Goal: Communication & Community: Connect with others

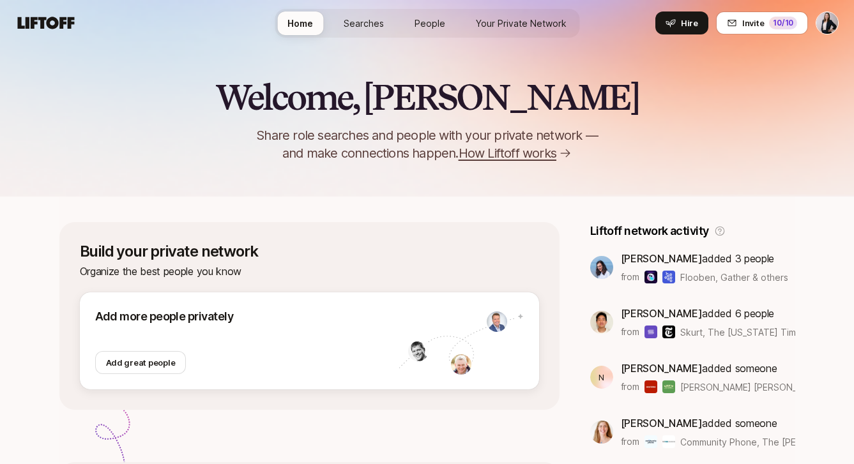
click at [501, 24] on span "Your Private Network" at bounding box center [521, 23] width 91 height 13
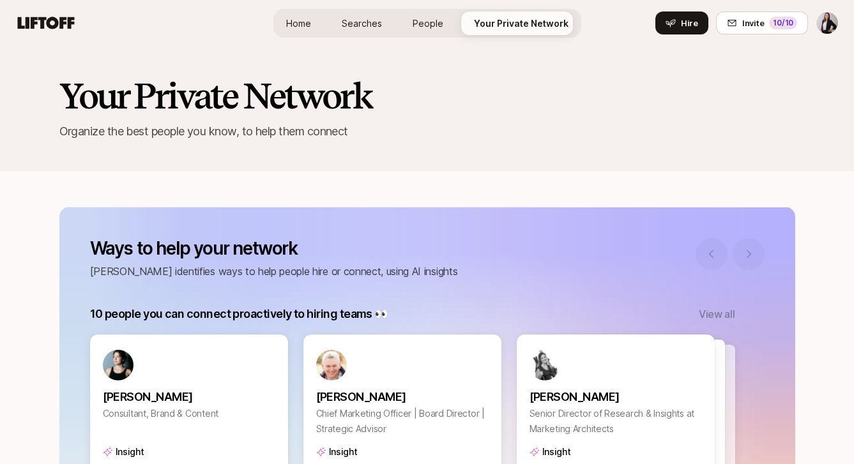
click at [424, 27] on span "People" at bounding box center [428, 23] width 31 height 13
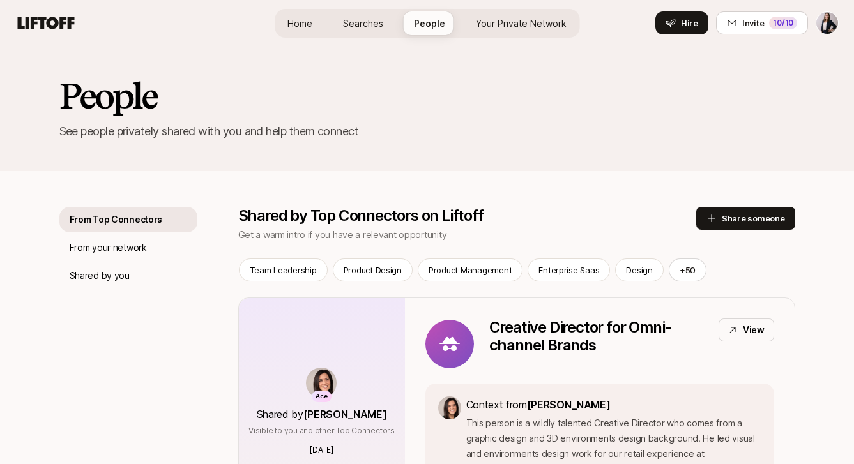
click at [368, 26] on span "Searches" at bounding box center [363, 23] width 40 height 13
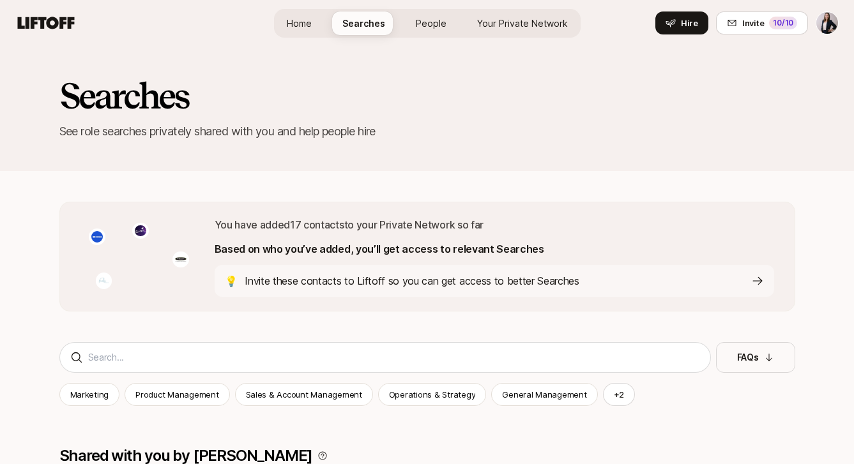
click at [304, 26] on span "Home" at bounding box center [299, 23] width 25 height 13
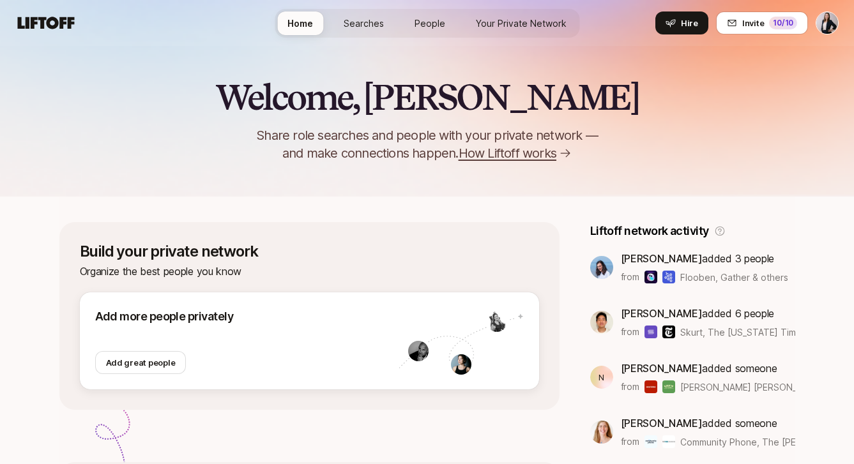
scroll to position [1, 0]
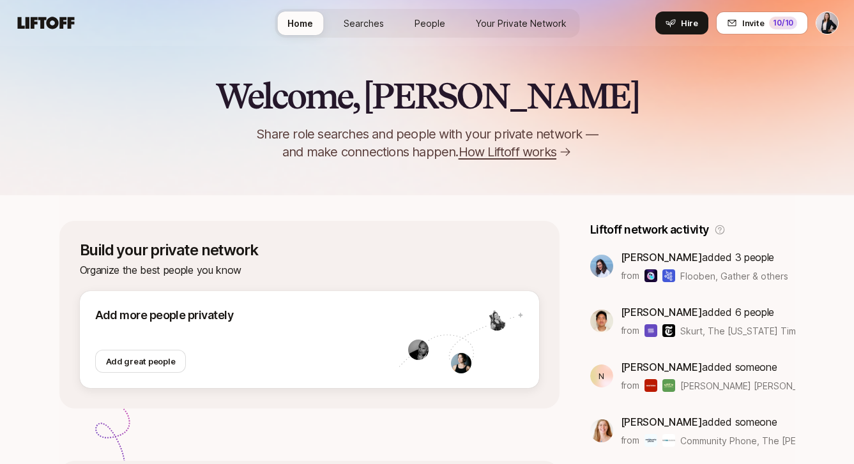
click at [511, 149] on span "How Liftoff works" at bounding box center [508, 152] width 98 height 18
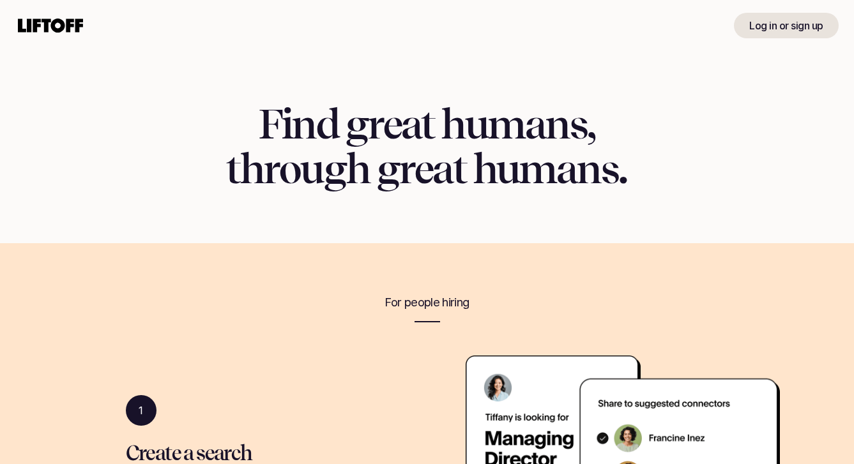
click at [42, 29] on icon at bounding box center [50, 25] width 70 height 20
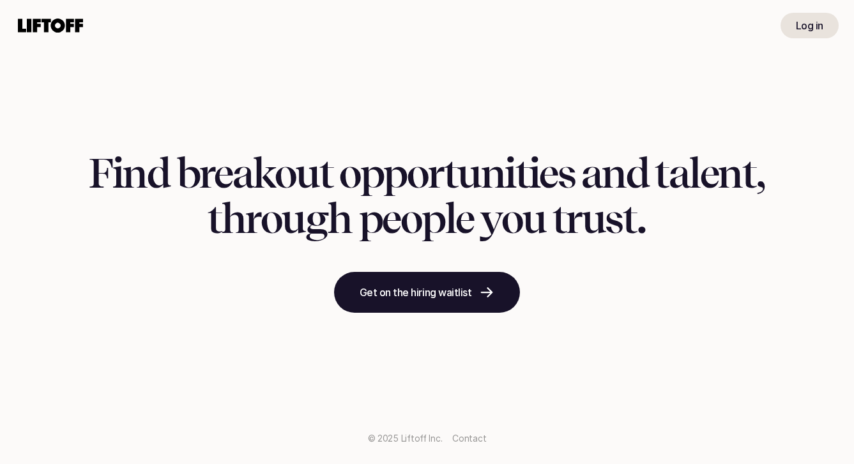
click at [37, 25] on use at bounding box center [50, 26] width 65 height 14
click at [798, 25] on p "Log in" at bounding box center [809, 25] width 27 height 15
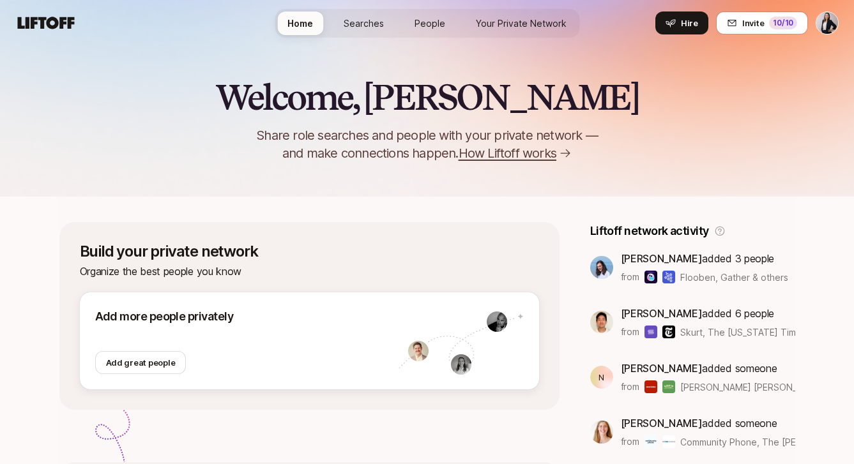
click at [61, 28] on icon at bounding box center [46, 23] width 57 height 12
click at [58, 22] on icon at bounding box center [46, 23] width 57 height 12
click at [505, 156] on span "How Liftoff works" at bounding box center [508, 153] width 98 height 18
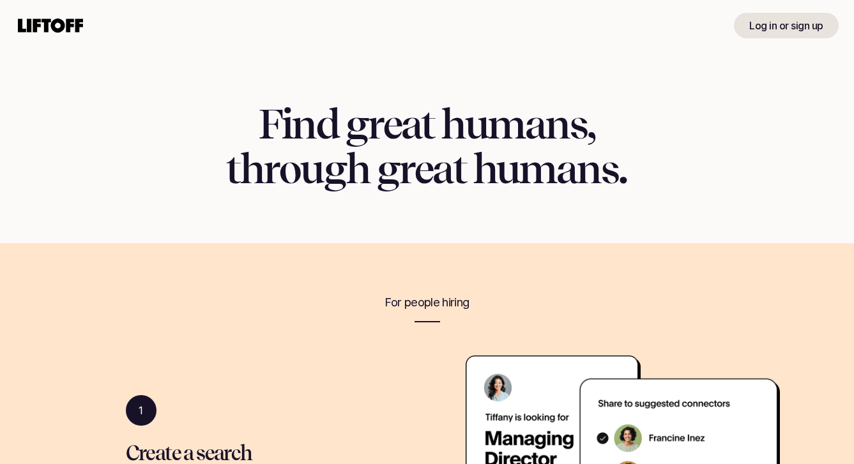
click at [42, 26] on icon at bounding box center [50, 25] width 70 height 20
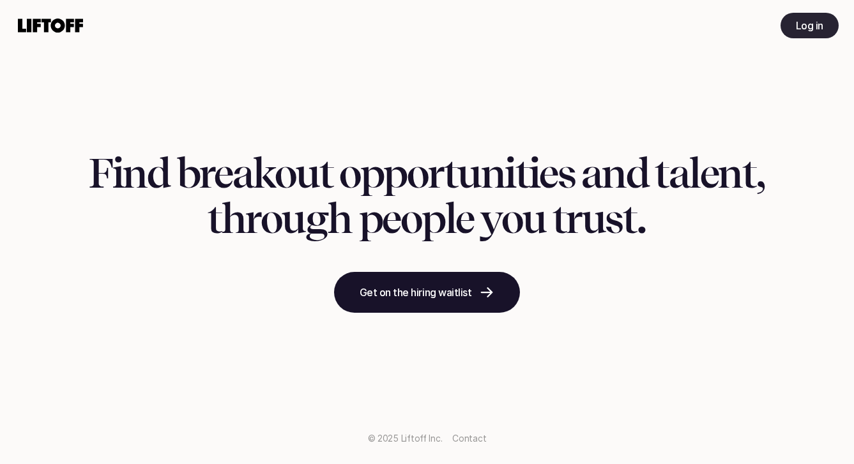
click at [811, 21] on p "Log in" at bounding box center [809, 25] width 27 height 15
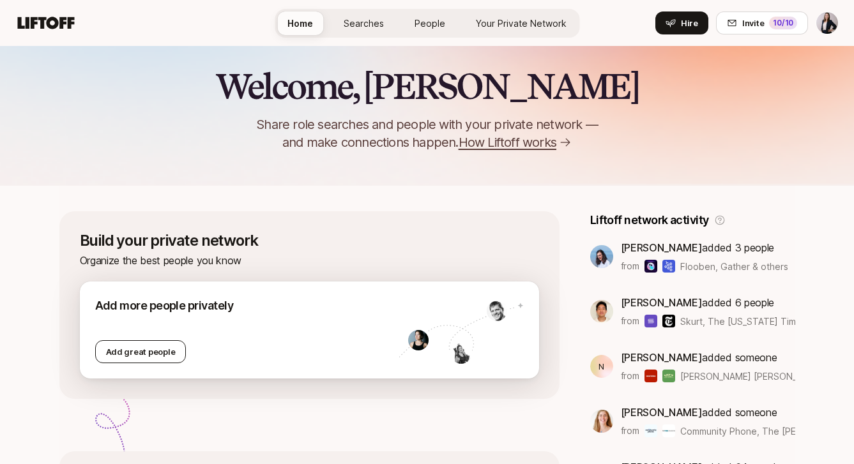
scroll to position [38, 0]
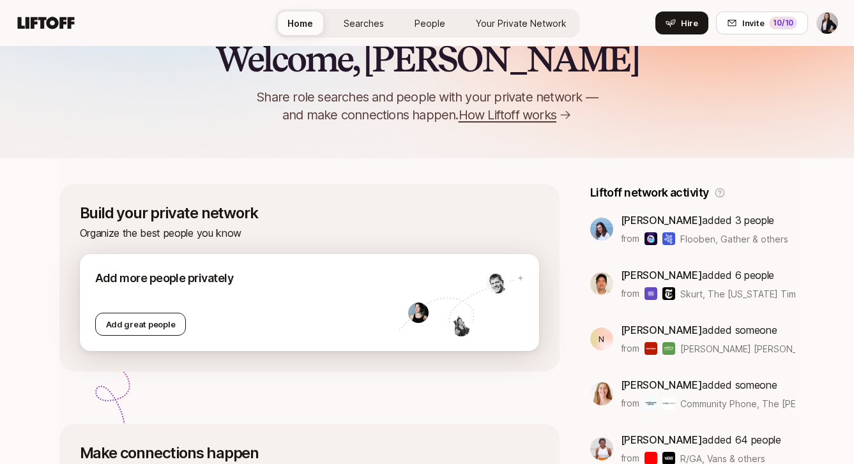
click at [146, 333] on div "Add great people" at bounding box center [140, 324] width 91 height 23
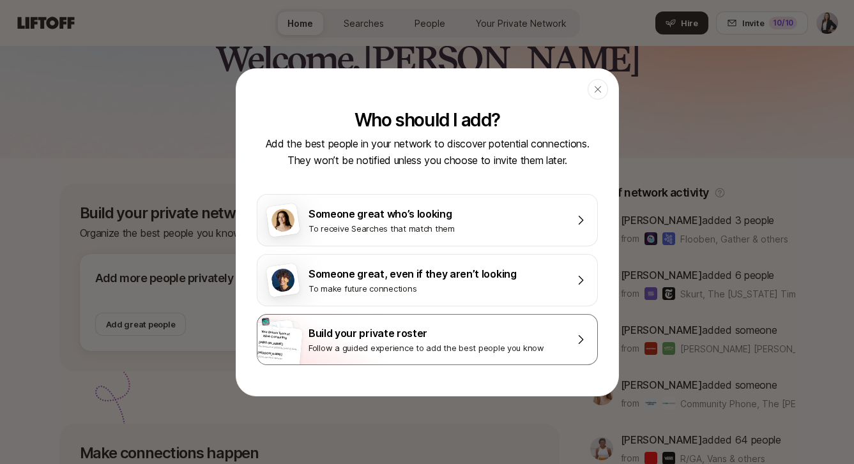
click at [432, 343] on div "Follow a guided experience to add the best people you know" at bounding box center [435, 348] width 255 height 13
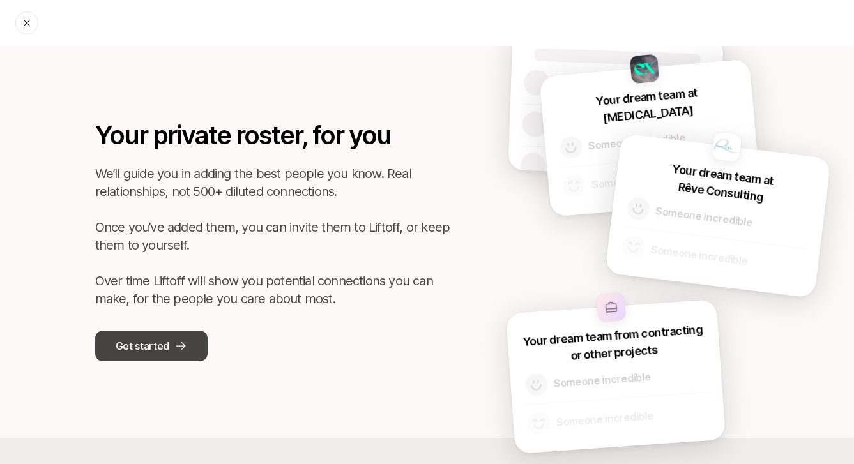
click at [142, 337] on button "Get started" at bounding box center [151, 346] width 112 height 31
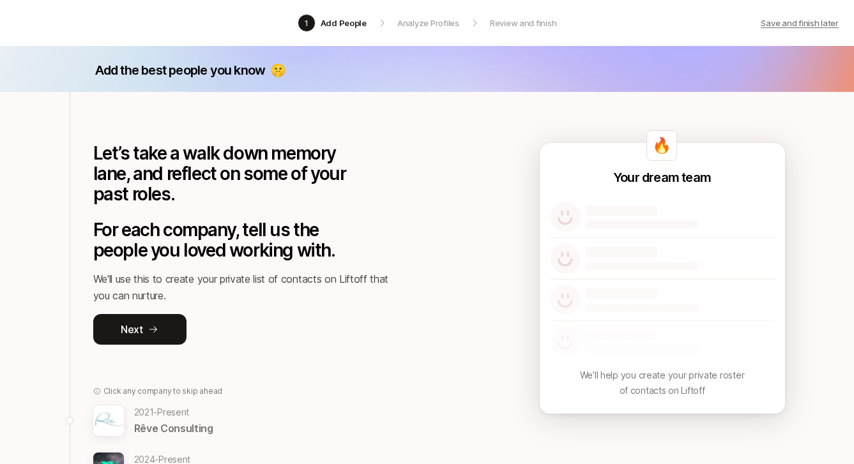
click at [798, 22] on p "Save and finish later" at bounding box center [800, 23] width 78 height 13
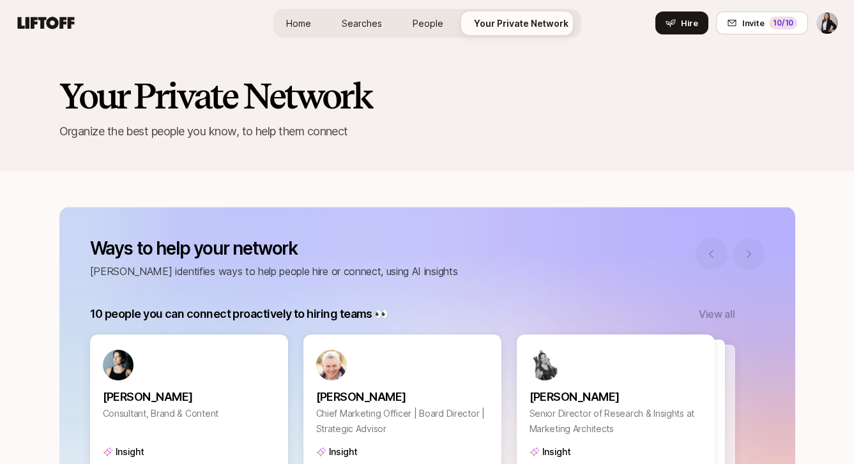
click at [429, 24] on span "People" at bounding box center [428, 23] width 31 height 13
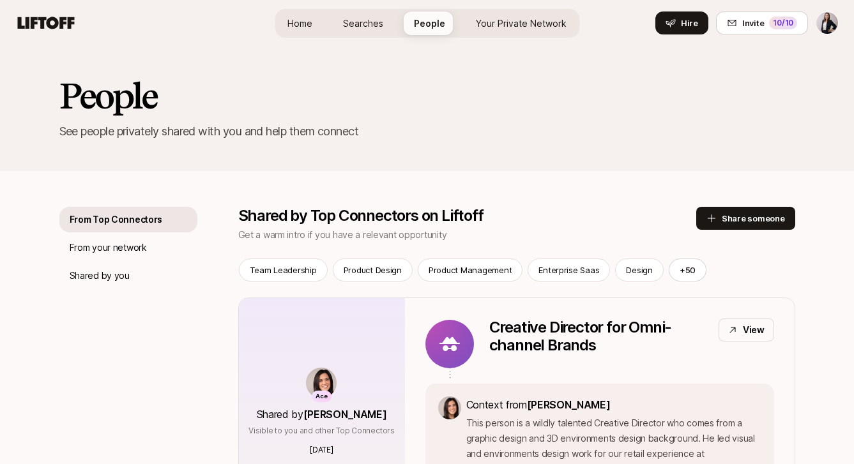
click at [312, 17] on span "Home" at bounding box center [299, 23] width 25 height 13
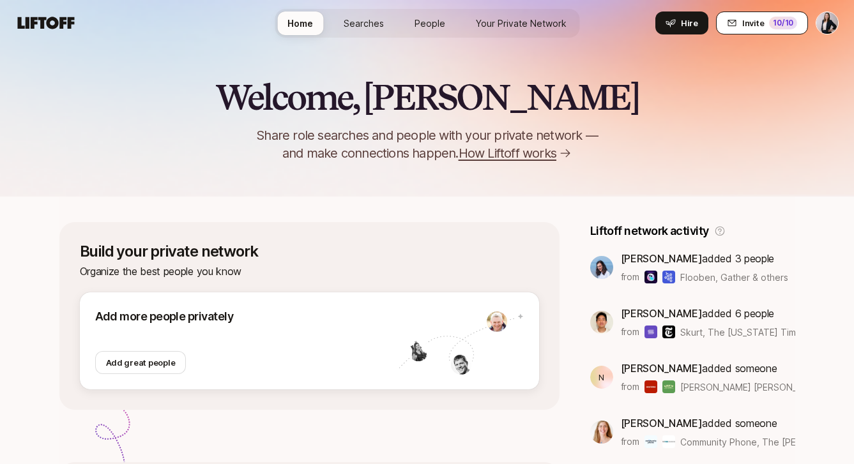
click at [752, 22] on span "Invite" at bounding box center [753, 23] width 22 height 13
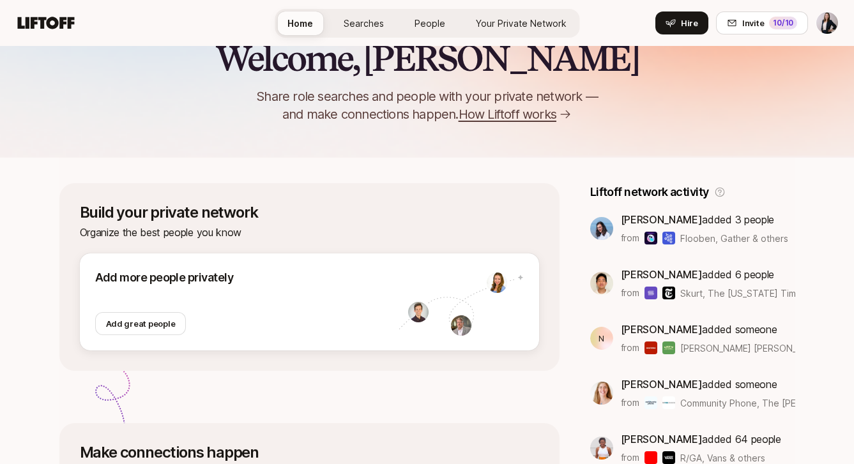
scroll to position [50, 0]
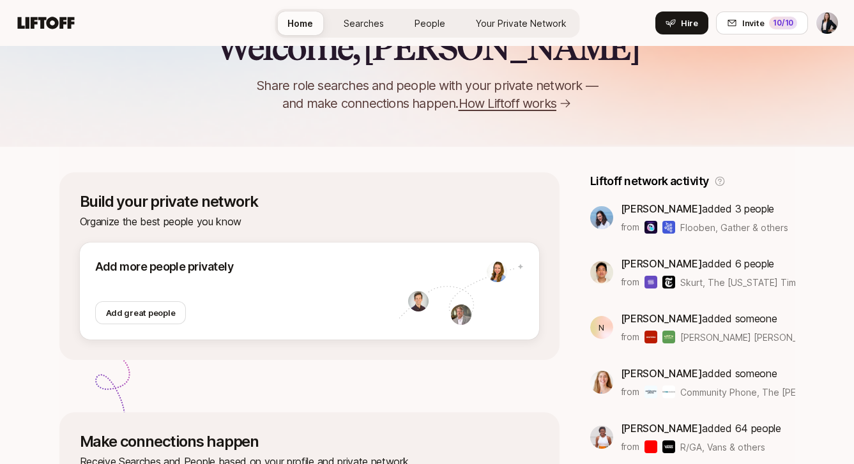
click at [363, 24] on span "Searches" at bounding box center [364, 23] width 40 height 13
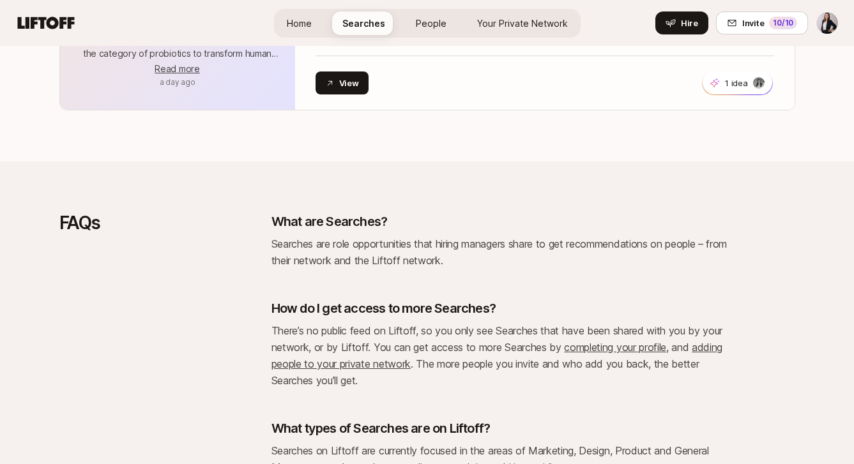
scroll to position [3568, 0]
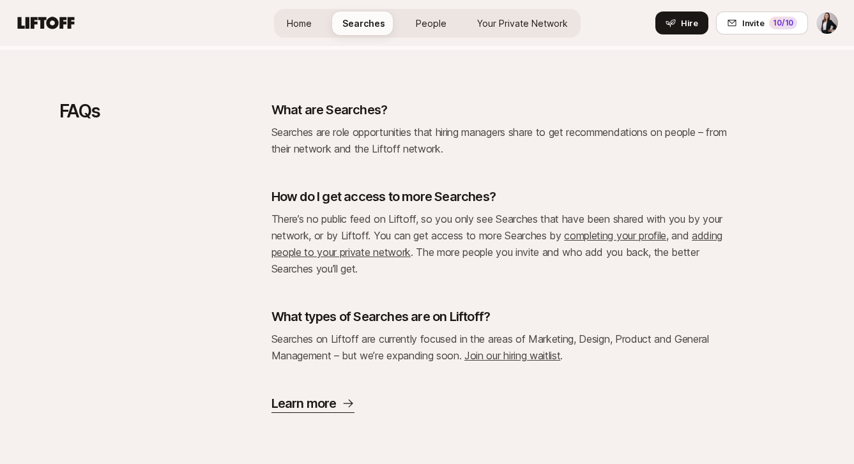
click at [486, 209] on div "How do I get access to more Searches? There’s no public feed on Liftoff, so you…" at bounding box center [501, 232] width 460 height 89
drag, startPoint x: 463, startPoint y: 254, endPoint x: 528, endPoint y: 254, distance: 65.1
click at [528, 254] on p "There’s no public feed on Liftoff, so you only see Searches that have been shar…" at bounding box center [501, 244] width 460 height 66
click at [540, 273] on p "There’s no public feed on Liftoff, so you only see Searches that have been shar…" at bounding box center [501, 244] width 460 height 66
click at [537, 20] on span "Your Private Network" at bounding box center [522, 23] width 91 height 13
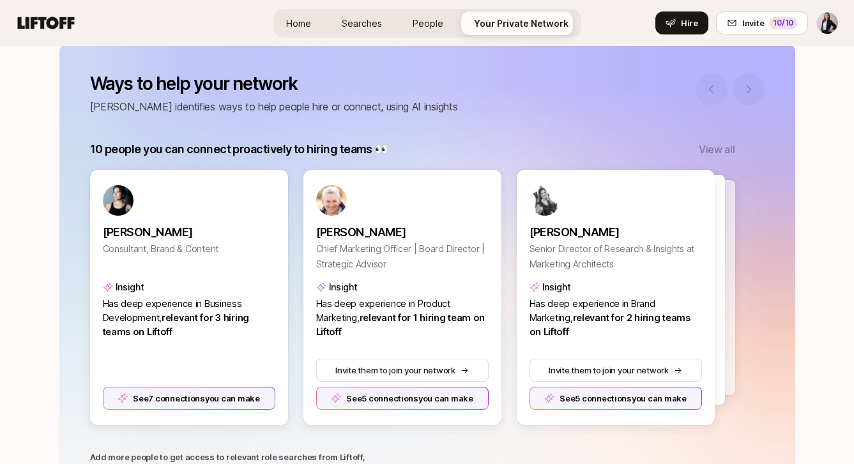
scroll to position [188, 0]
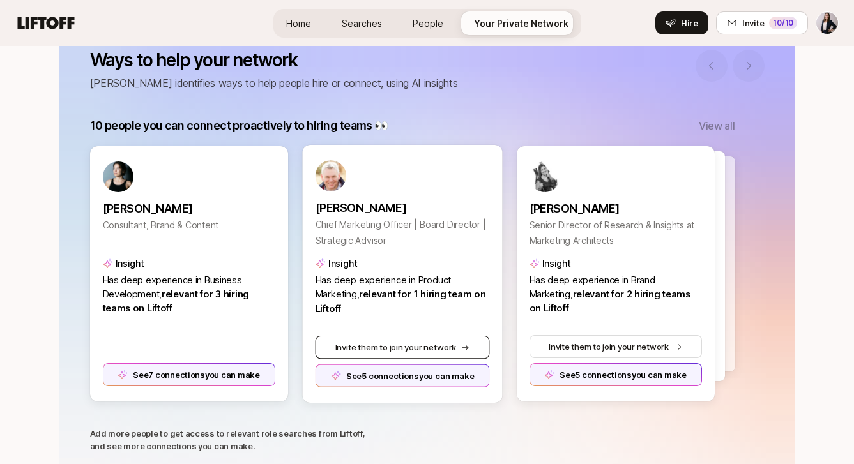
click at [384, 342] on button "Invite them to join your network" at bounding box center [402, 347] width 174 height 23
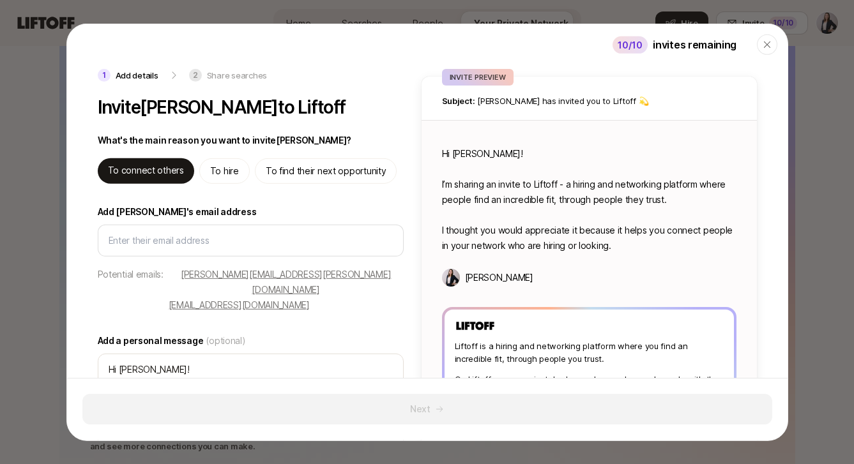
type textarea "x"
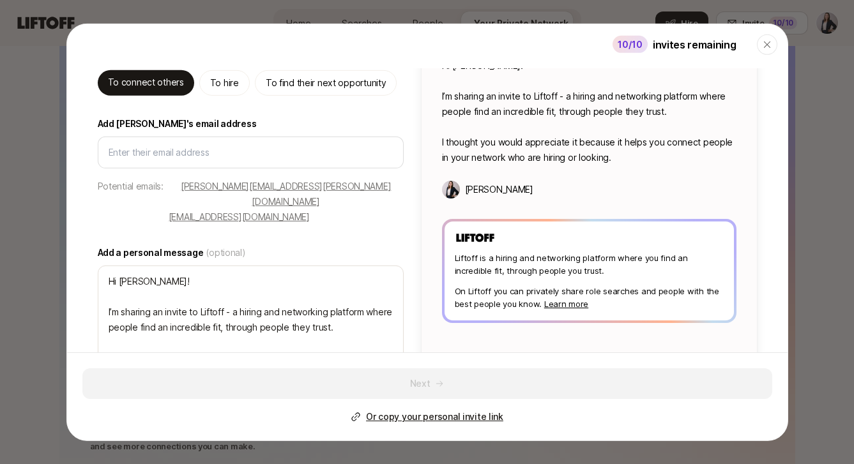
scroll to position [109, 0]
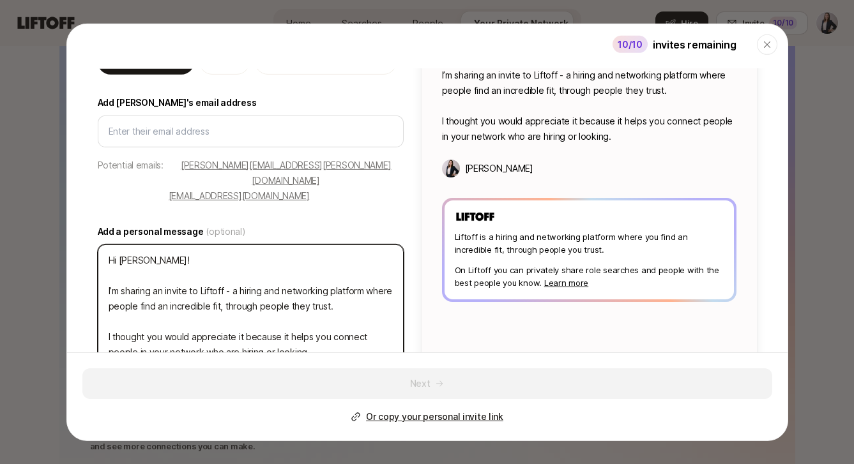
click at [231, 282] on textarea "Hi [PERSON_NAME]! I’m sharing an invite to Liftoff - a hiring and networking pl…" at bounding box center [251, 307] width 306 height 124
click at [143, 245] on textarea "Hi [PERSON_NAME]! I’m sharing an invite to Liftoff - a hiring and networking pl…" at bounding box center [251, 307] width 306 height 124
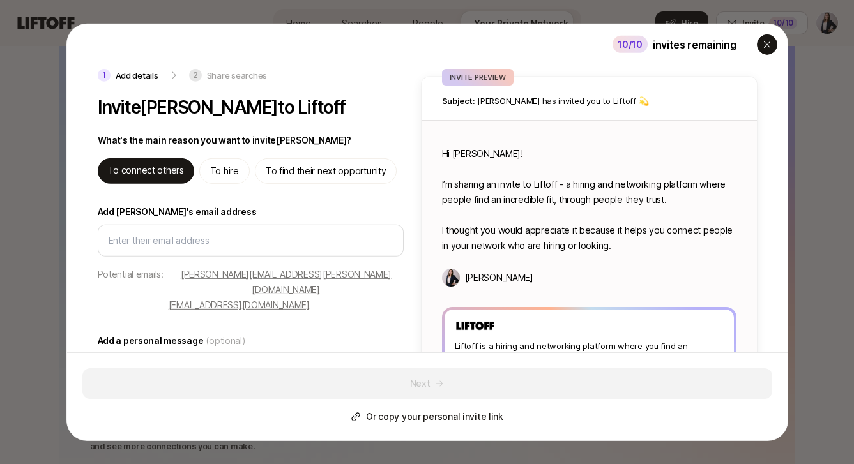
click at [772, 48] on div "button" at bounding box center [767, 44] width 20 height 20
